Goal: Navigation & Orientation: Go to known website

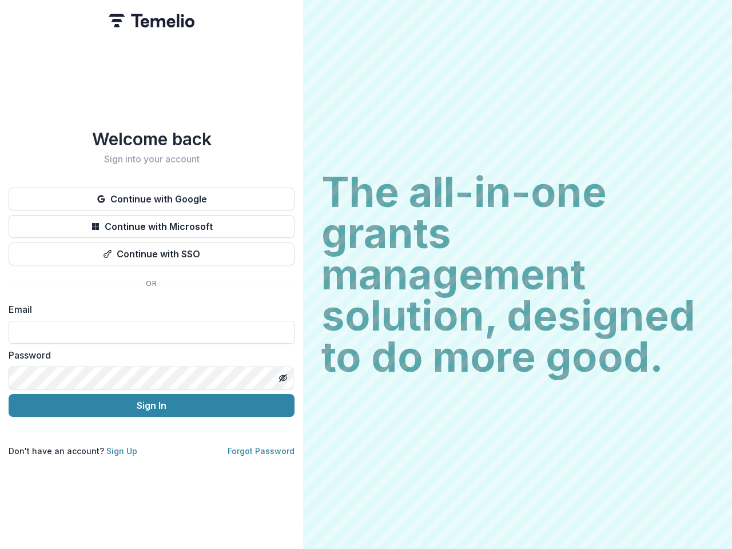
click at [366, 274] on h2 "The all-in-one grants management solution, designed to do more good." at bounding box center [517, 275] width 392 height 206
click at [152, 194] on button "Continue with Google" at bounding box center [152, 199] width 286 height 23
click at [152, 222] on button "Continue with Microsoft" at bounding box center [152, 226] width 286 height 23
click at [152, 249] on button "Continue with SSO" at bounding box center [152, 253] width 286 height 23
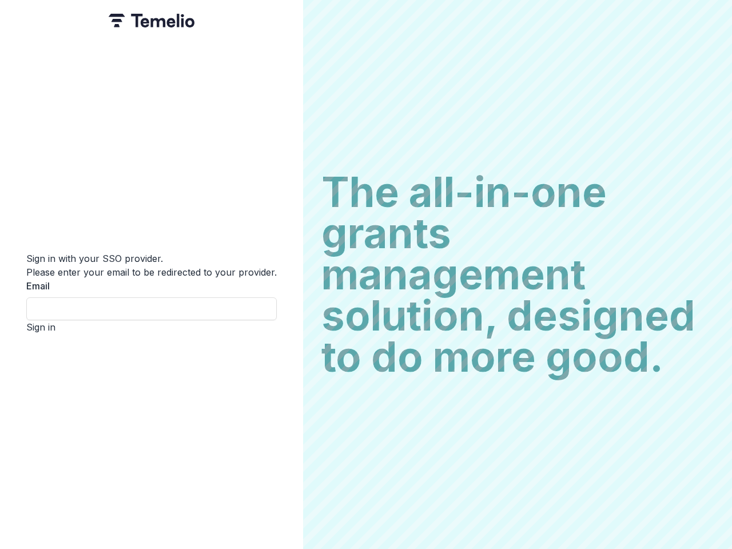
click at [282, 373] on div "Sign in with your SSO provider. Please enter your email to be redirected to you…" at bounding box center [151, 274] width 303 height 549
